Goal: Navigation & Orientation: Find specific page/section

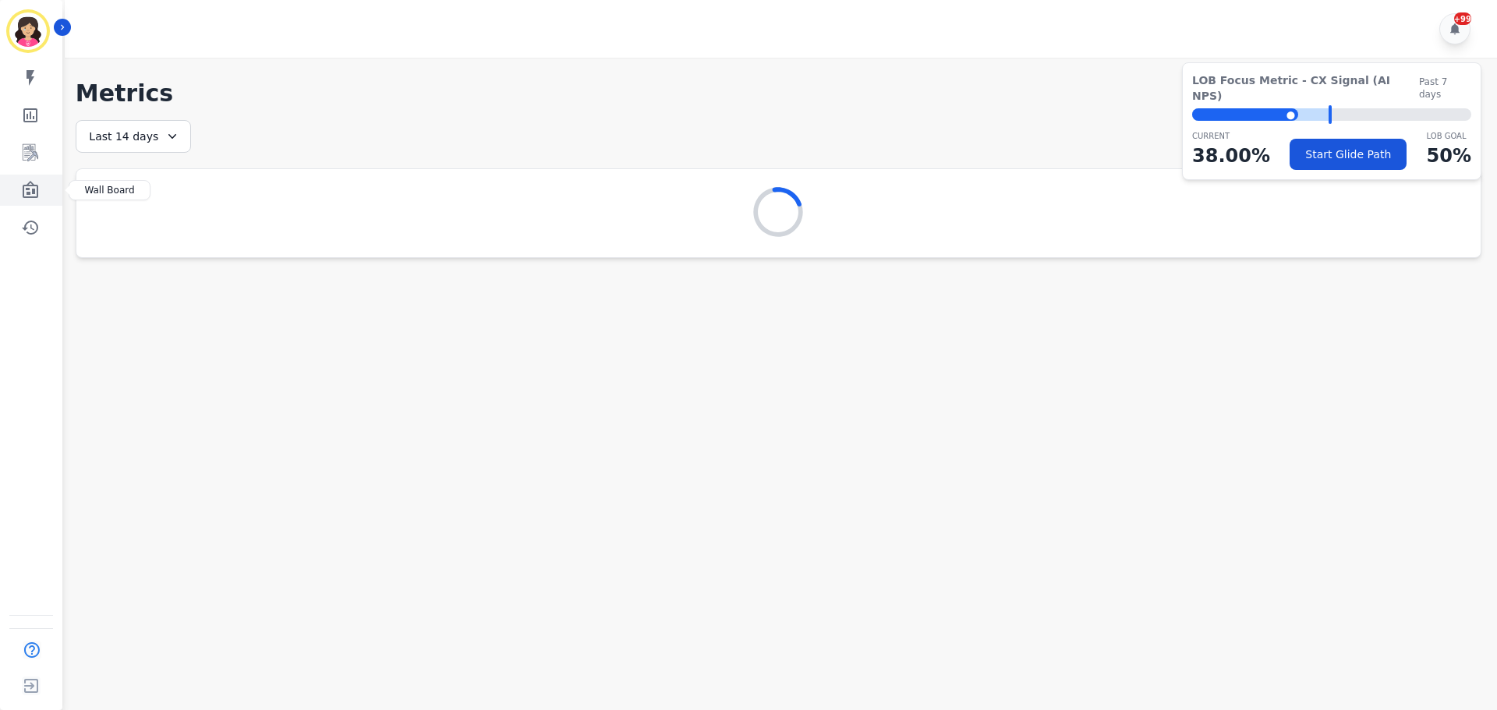
click at [37, 198] on icon "Sidebar" at bounding box center [30, 190] width 19 height 19
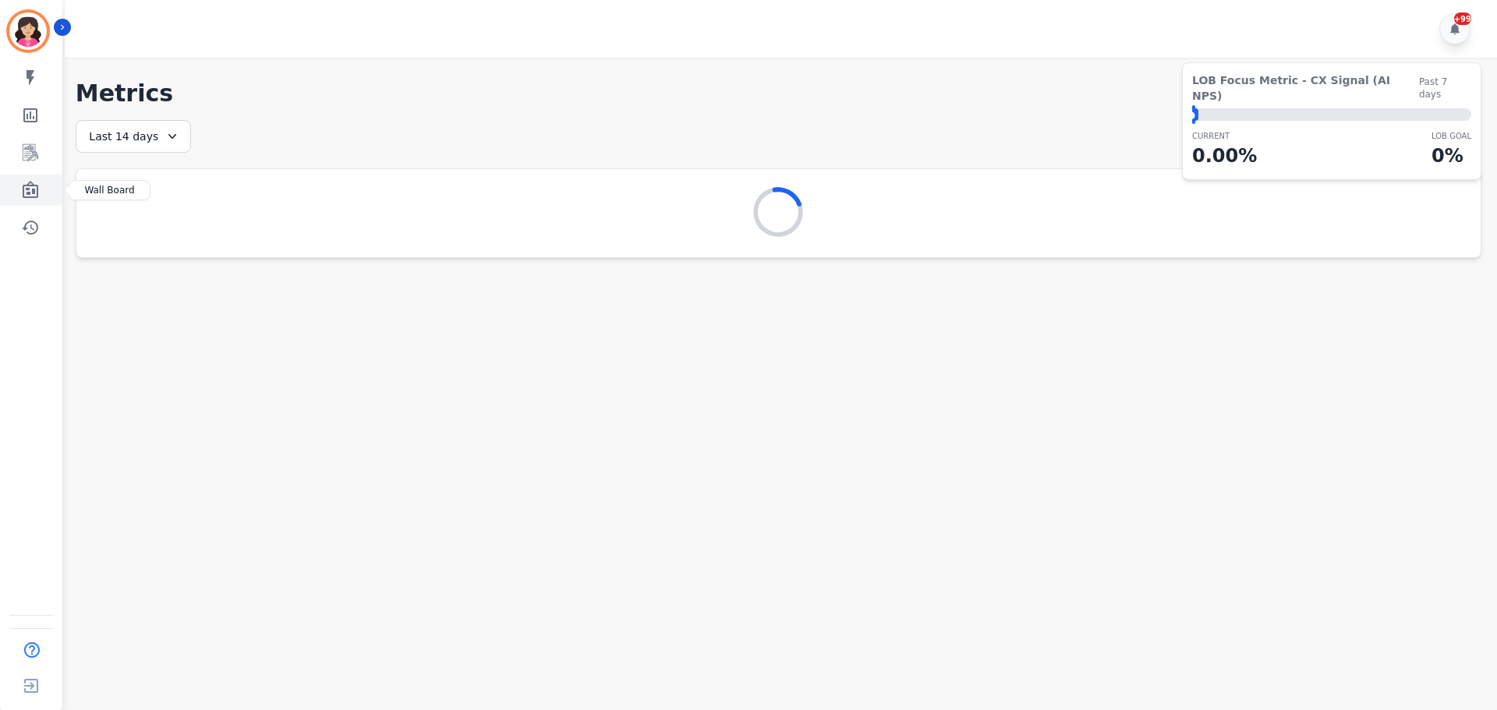
click at [40, 186] on link "Sidebar" at bounding box center [32, 190] width 60 height 31
click at [26, 181] on icon "Sidebar" at bounding box center [30, 190] width 19 height 19
